Goal: Navigation & Orientation: Find specific page/section

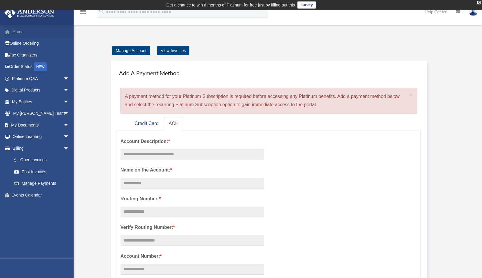
click at [59, 35] on link "Home" at bounding box center [41, 32] width 74 height 12
click at [428, 12] on link "Help Center" at bounding box center [435, 11] width 31 height 23
click at [437, 11] on link "Help Center" at bounding box center [435, 11] width 31 height 23
click at [27, 80] on link "Platinum Q&A arrow_drop_down" at bounding box center [41, 79] width 74 height 12
click at [30, 55] on link "Tax Organizers" at bounding box center [41, 55] width 74 height 12
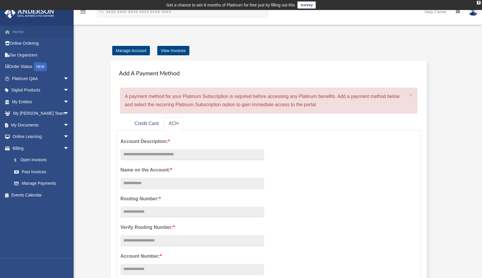
click at [20, 30] on link "Home" at bounding box center [41, 32] width 74 height 12
